Goal: Task Accomplishment & Management: Manage account settings

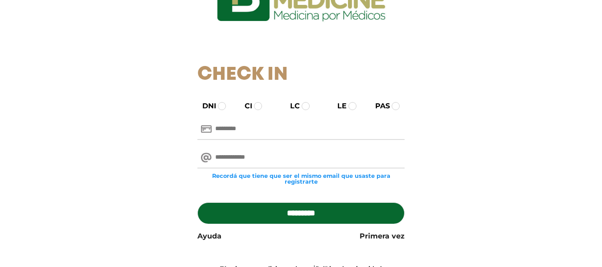
scroll to position [89, 0]
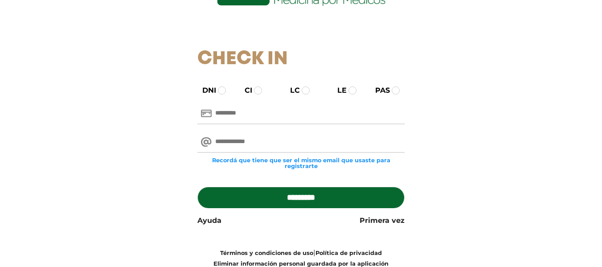
click at [253, 109] on input "text" at bounding box center [300, 113] width 207 height 21
type input "********"
click at [256, 143] on input "email" at bounding box center [300, 141] width 207 height 21
type input "**********"
click at [298, 194] on input "*********" at bounding box center [300, 197] width 207 height 21
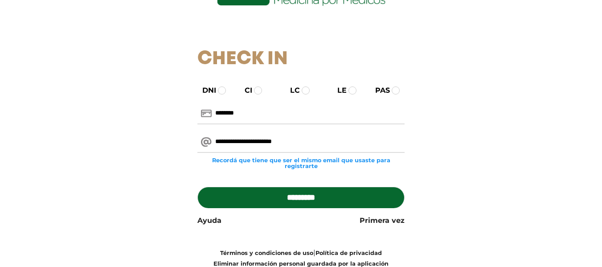
type input "**********"
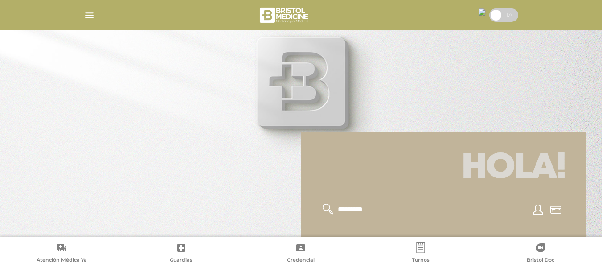
scroll to position [45, 0]
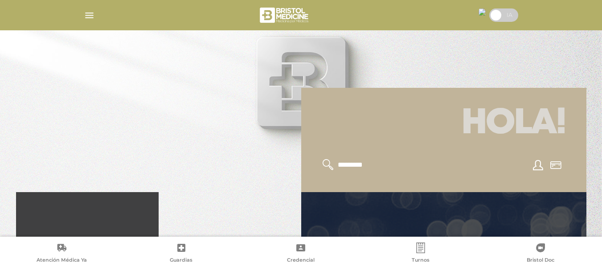
drag, startPoint x: 347, startPoint y: 165, endPoint x: 344, endPoint y: 172, distance: 7.2
click at [344, 172] on div at bounding box center [444, 164] width 264 height 33
click at [338, 164] on input "text" at bounding box center [373, 165] width 73 height 12
click at [369, 164] on input "**********" at bounding box center [373, 165] width 73 height 12
type input "**********"
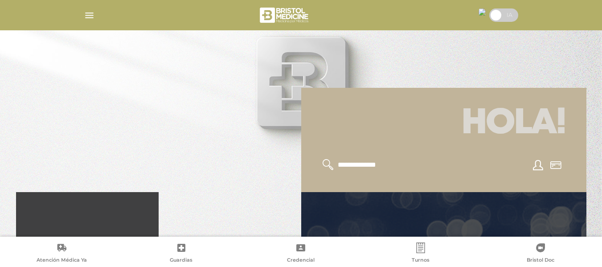
click at [324, 163] on icon at bounding box center [327, 164] width 11 height 11
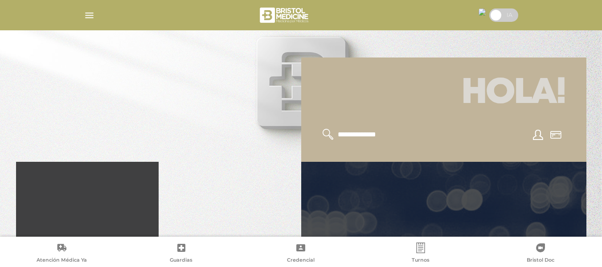
scroll to position [89, 0]
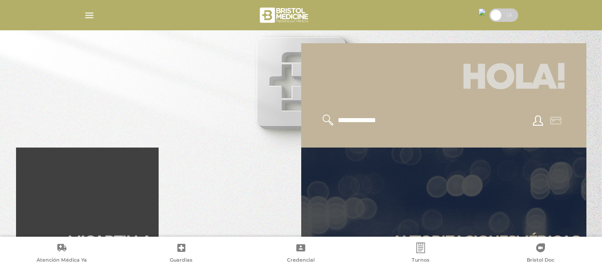
click at [559, 120] on icon at bounding box center [555, 121] width 11 height 8
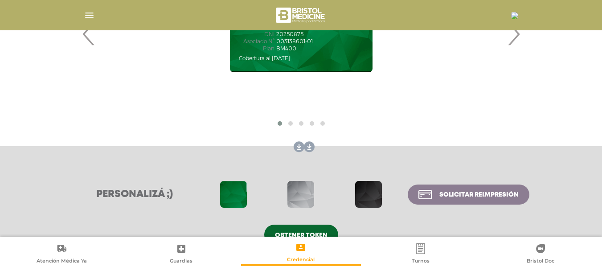
scroll to position [230, 0]
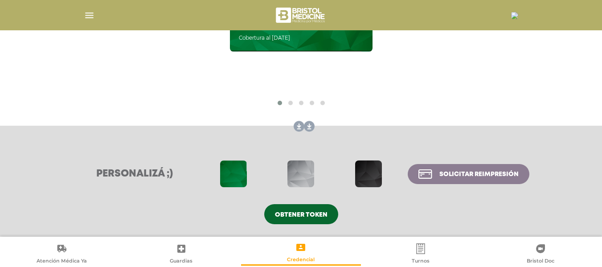
click at [297, 212] on span "Obtener token" at bounding box center [301, 215] width 53 height 6
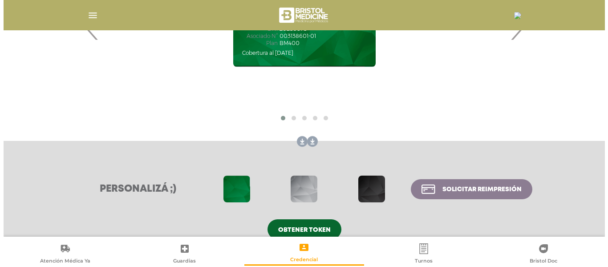
scroll to position [230, 0]
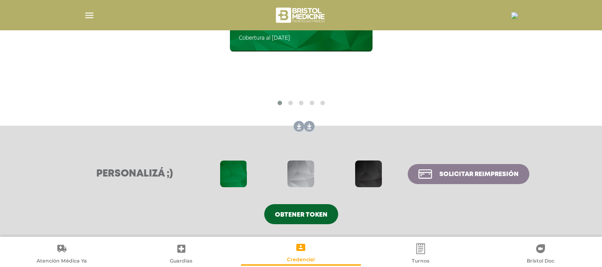
click at [422, 250] on icon at bounding box center [420, 248] width 8 height 11
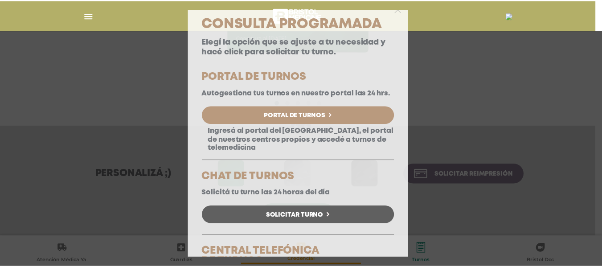
scroll to position [0, 0]
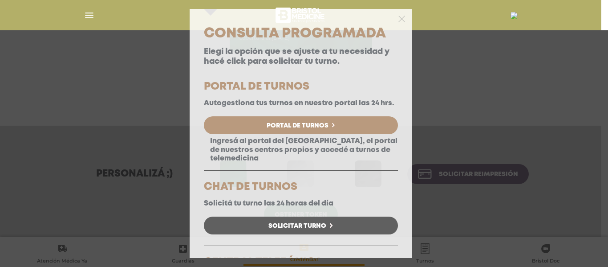
click at [508, 100] on div "Consulta Programada Elegí la opción que se ajuste a tu necesidad y hacé click p…" at bounding box center [304, 133] width 608 height 267
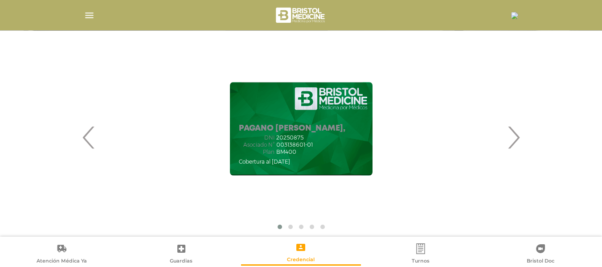
scroll to position [97, 0]
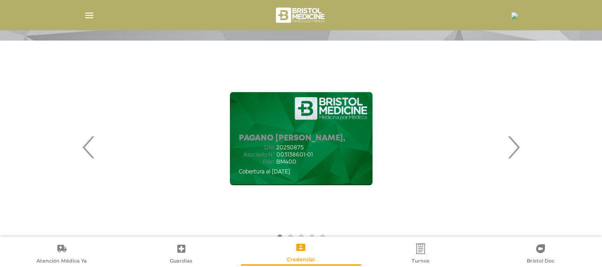
click at [438, 135] on div "PAGANO [PERSON_NAME], DNI 20250875 Asociado N° 003138601-01 Plan BM400" at bounding box center [300, 138] width 413 height 178
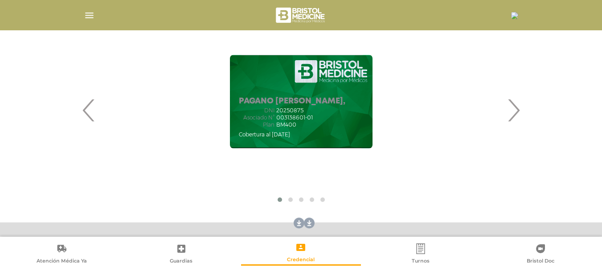
scroll to position [178, 0]
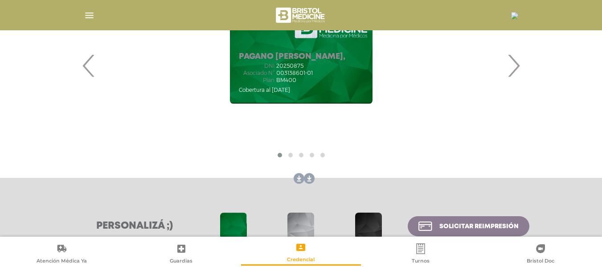
click at [297, 178] on link at bounding box center [297, 178] width 14 height 14
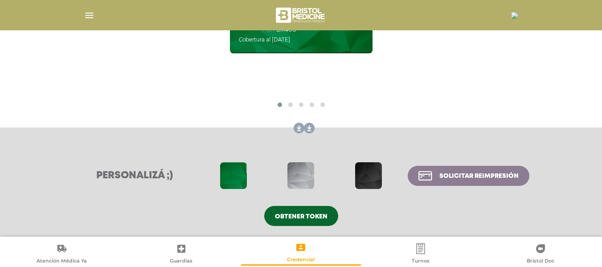
scroll to position [230, 0]
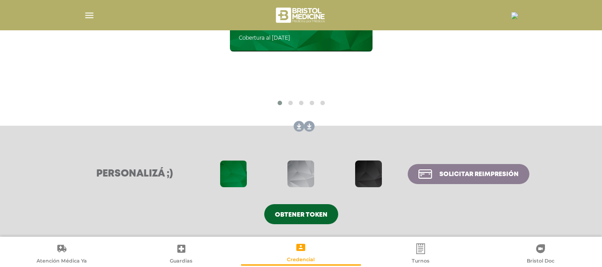
click at [464, 175] on span "Solicitar reimpresión" at bounding box center [478, 174] width 79 height 6
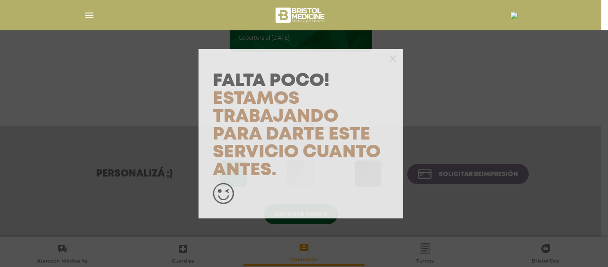
click at [474, 116] on div "Falta Poco! Estamos trabajando para darte este servicio cuanto antes." at bounding box center [304, 133] width 608 height 267
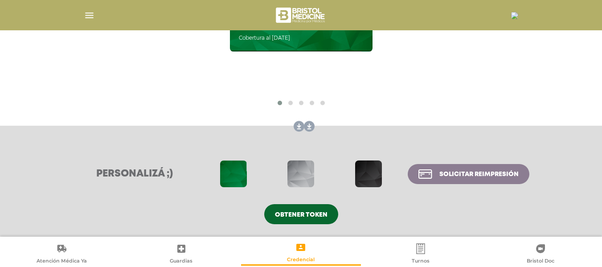
click at [305, 174] on span at bounding box center [300, 173] width 27 height 27
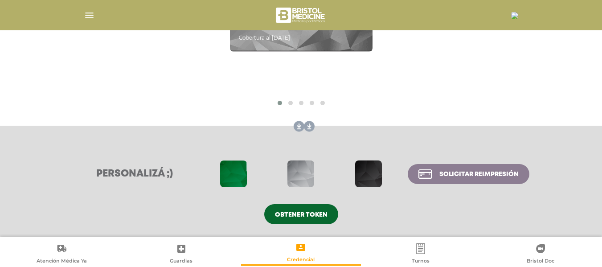
click at [460, 174] on span "Solicitar reimpresión" at bounding box center [478, 174] width 79 height 6
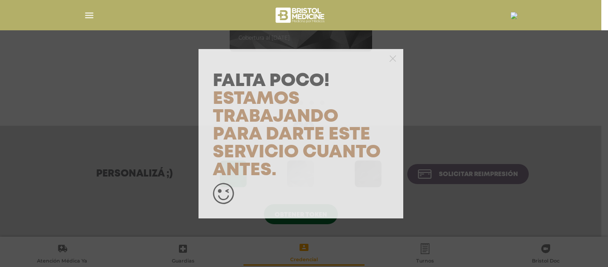
click at [484, 100] on div "Falta Poco! Estamos trabajando para darte este servicio cuanto antes." at bounding box center [304, 133] width 608 height 267
